Goal: Task Accomplishment & Management: Manage account settings

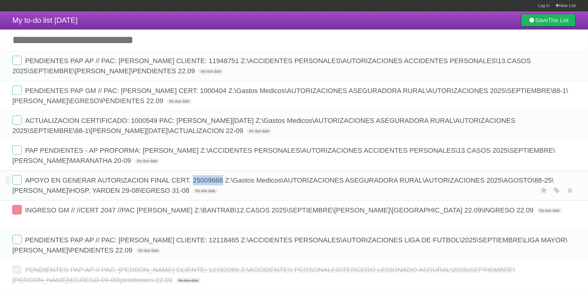
drag, startPoint x: 194, startPoint y: 180, endPoint x: 221, endPoint y: 185, distance: 28.3
click at [221, 185] on form "APOYO EN GENERAR AUTORIZACION FINAL CERT. 25009666 Z:\Gastos Medicos\AUTORIZACI…" at bounding box center [293, 186] width 563 height 20
click at [168, 154] on span "PAP PENDIENTES - AP PROFORMA: [PERSON_NAME] Z:\ACCIDENTES PERSONALES\AUTORIZACI…" at bounding box center [283, 156] width 542 height 18
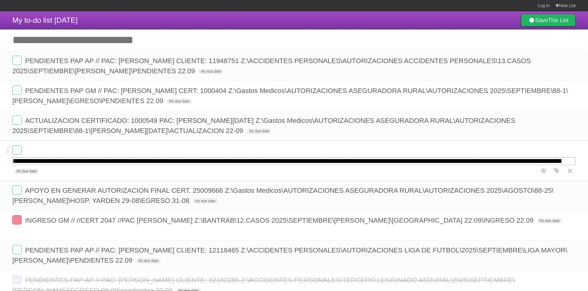
click at [182, 161] on input "**********" at bounding box center [293, 161] width 563 height 8
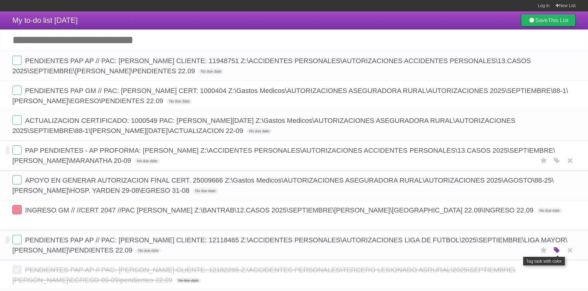
drag, startPoint x: 558, startPoint y: 254, endPoint x: 554, endPoint y: 253, distance: 4.1
click at [558, 254] on icon "button" at bounding box center [556, 251] width 9 height 8
click at [508, 250] on div "White Red Blue Green Purple Orange" at bounding box center [516, 251] width 62 height 8
click at [507, 250] on label "Blue" at bounding box center [504, 250] width 7 height 7
drag, startPoint x: 318, startPoint y: 253, endPoint x: 294, endPoint y: 238, distance: 27.9
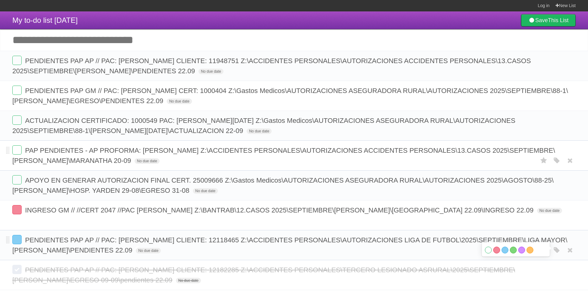
click at [294, 238] on span "PENDIENTES PAP AP // PAC: JOSE ANTONIO CORADO RIVERA CLIENTE: 12118465 Z:\ACCID…" at bounding box center [289, 246] width 555 height 18
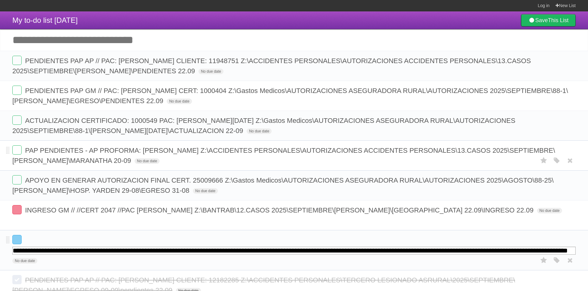
click at [302, 256] on form "**********" at bounding box center [293, 250] width 563 height 31
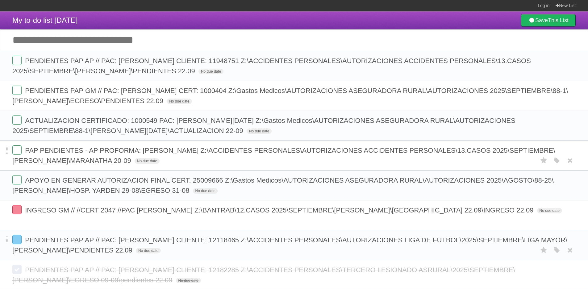
copy span "Z:\ACCIDENTES PERSONALES\AUTORIZACIONES LIGA DE FUTBOL\2025\SEPTIEMBRE\LIGA MAY…"
drag, startPoint x: 320, startPoint y: 254, endPoint x: 294, endPoint y: 242, distance: 29.2
click at [294, 242] on span "PENDIENTES PAP AP // PAC: JOSE ANTONIO CORADO RIVERA CLIENTE: 12118465 Z:\ACCID…" at bounding box center [289, 246] width 555 height 18
click at [21, 242] on label at bounding box center [16, 239] width 9 height 9
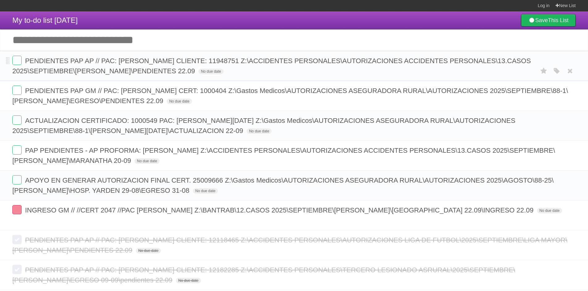
copy span "Z:\ACCIDENTES PERSONALES\AUTORIZACIONES ACCIDENTES PERSONALES\13.CASOS 2025\SEP…"
drag, startPoint x: 343, startPoint y: 73, endPoint x: 305, endPoint y: 63, distance: 39.3
click at [305, 63] on span "PENDIENTES PAP AP // PAC: [PERSON_NAME] CLIENTE: 11948751 Z:\ACCIDENTES PERSONA…" at bounding box center [271, 66] width 518 height 18
click at [17, 64] on label at bounding box center [16, 60] width 9 height 9
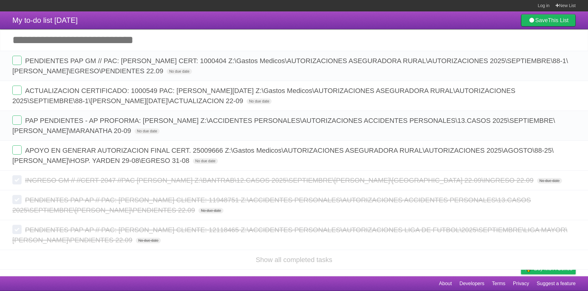
click at [175, 40] on input "Add another task" at bounding box center [294, 40] width 588 height 22
paste input "**********"
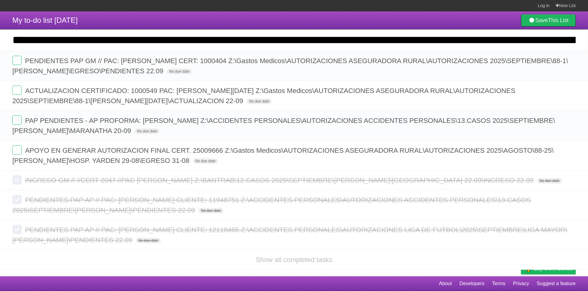
scroll to position [0, 620]
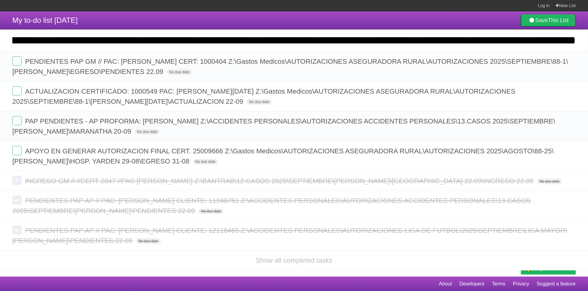
type input "**********"
click input "*********" at bounding box center [0, 0] width 0 height 0
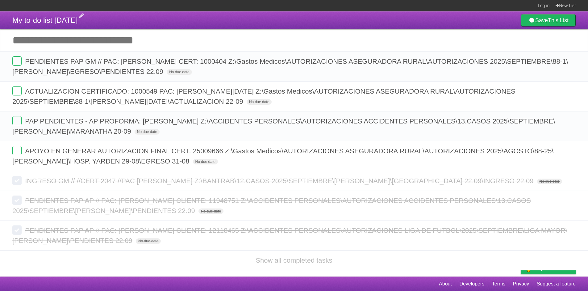
scroll to position [0, 0]
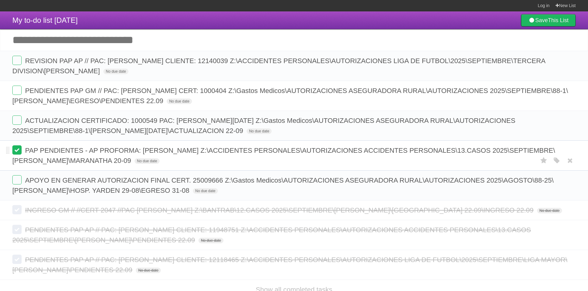
click at [15, 150] on label at bounding box center [16, 150] width 9 height 9
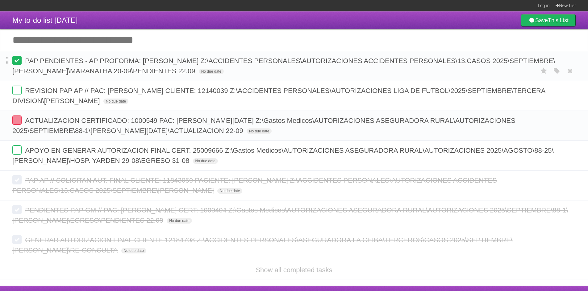
click at [15, 60] on label at bounding box center [16, 60] width 9 height 9
